Goal: Find specific page/section: Find specific page/section

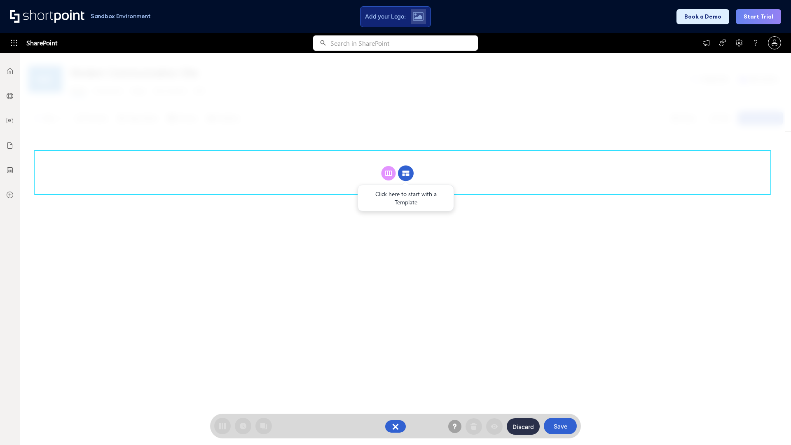
click at [406, 173] on circle at bounding box center [406, 174] width 16 height 16
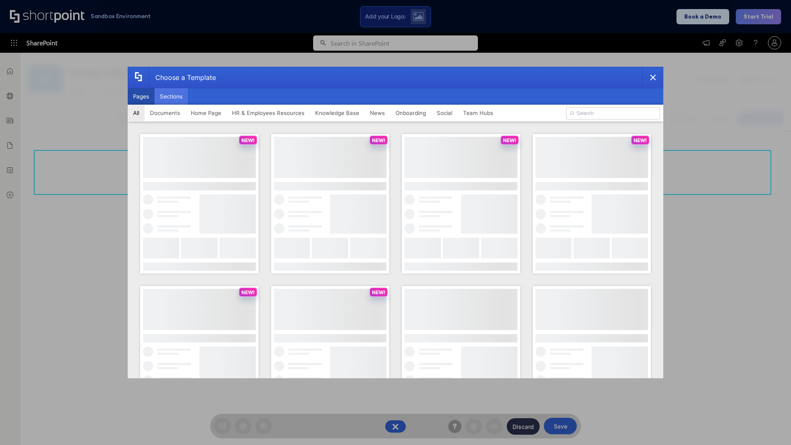
click at [171, 96] on button "Sections" at bounding box center [171, 96] width 33 height 16
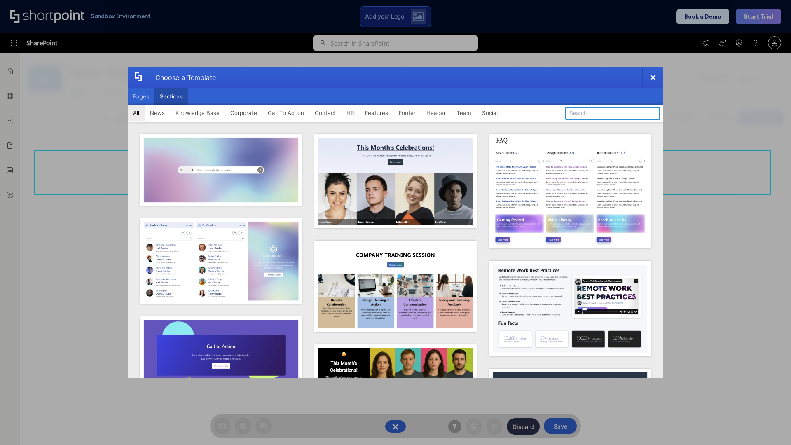
type input "Teams Kit 1"
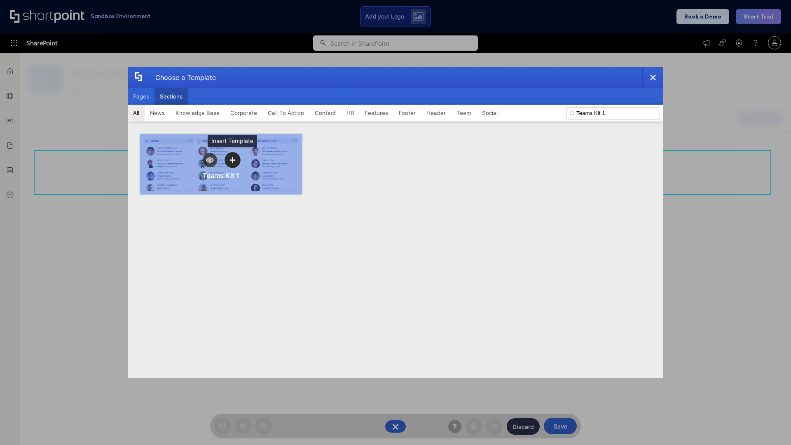
click at [232, 160] on icon "template selector" at bounding box center [233, 160] width 6 height 6
